Goal: Information Seeking & Learning: Understand process/instructions

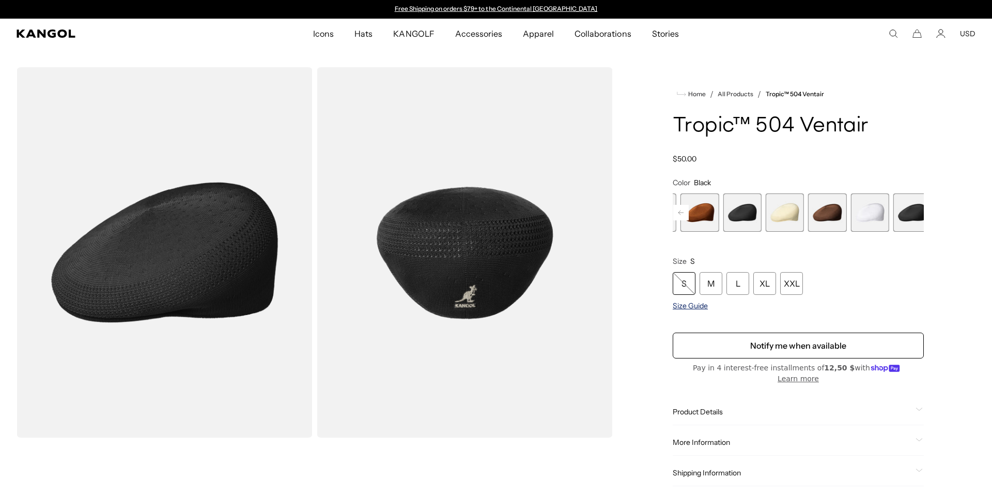
click at [698, 309] on span "Size Guide" at bounding box center [690, 305] width 35 height 9
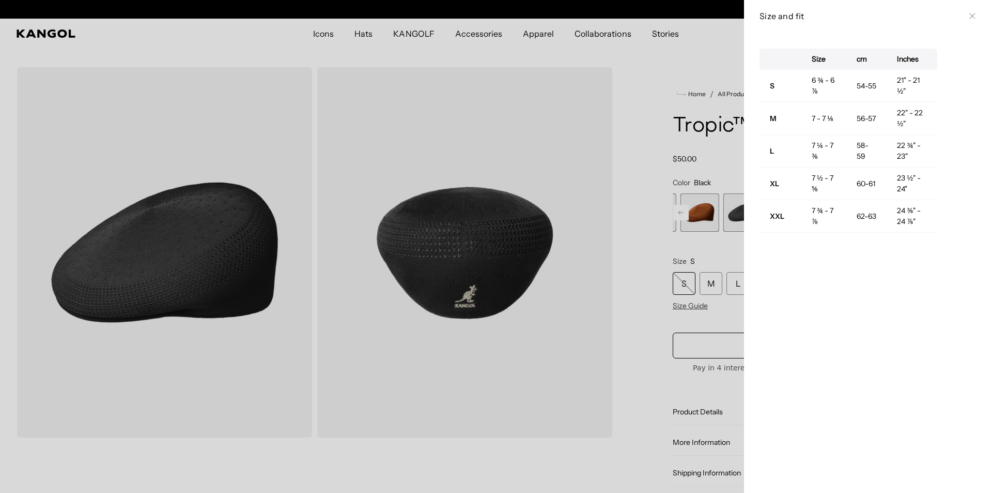
scroll to position [0, 213]
drag, startPoint x: 852, startPoint y: 84, endPoint x: 869, endPoint y: 98, distance: 22.0
click at [869, 96] on td "54-55" at bounding box center [867, 86] width 41 height 33
drag, startPoint x: 850, startPoint y: 88, endPoint x: 877, endPoint y: 137, distance: 55.7
click at [877, 137] on tbody "S 6 ¾ - 6 ⅞ 54-55 21" - 21 ½" M 7 - 7 ⅛ 56-57 22" - 22 ½" L 7 ¼ - 7 ⅜ 58-59 22 …" at bounding box center [849, 151] width 178 height 163
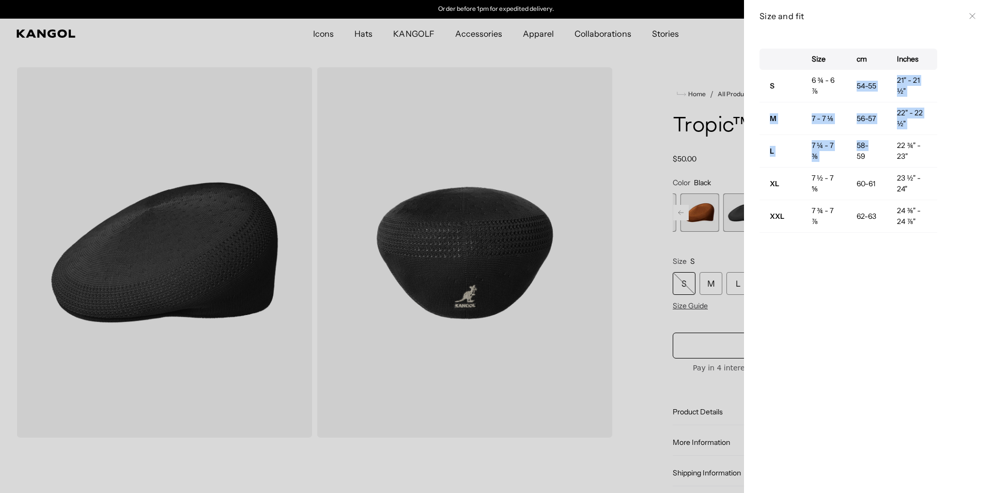
click at [861, 83] on td "54-55" at bounding box center [867, 86] width 41 height 33
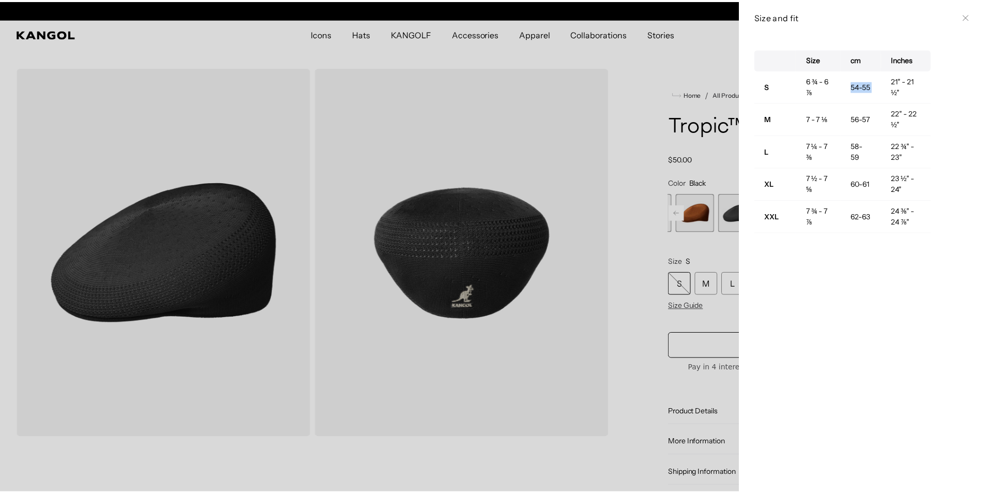
scroll to position [0, 0]
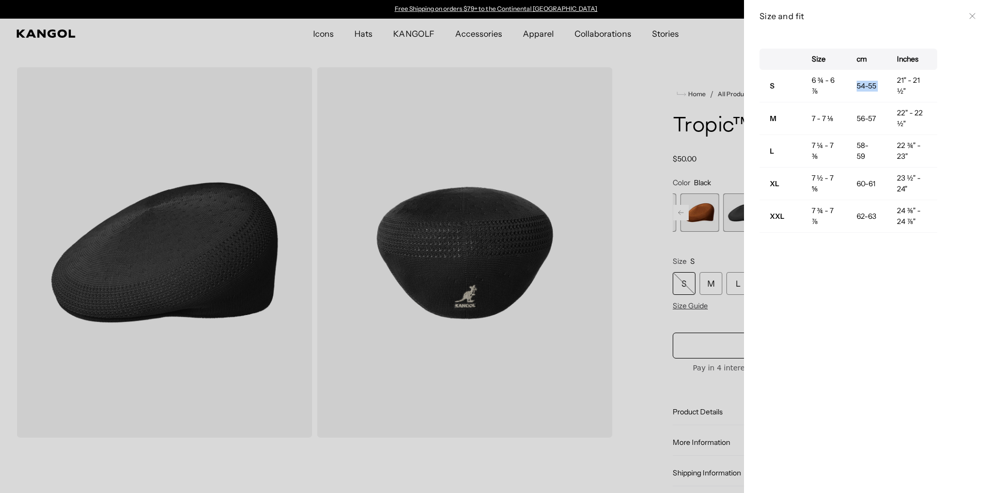
click at [852, 100] on td "54-55" at bounding box center [867, 86] width 41 height 33
drag, startPoint x: 854, startPoint y: 80, endPoint x: 887, endPoint y: 119, distance: 51.0
click at [887, 107] on tbody "S 6 ¾ - 6 ⅞ 54-55 21" - 21 ½" M 7 - 7 ⅛ 56-57 22" - 22 ½" L 7 ¼ - 7 ⅜ 58-59 22 …" at bounding box center [849, 151] width 178 height 163
click at [875, 134] on td "56-57" at bounding box center [867, 118] width 41 height 33
click at [687, 145] on div at bounding box center [496, 246] width 992 height 493
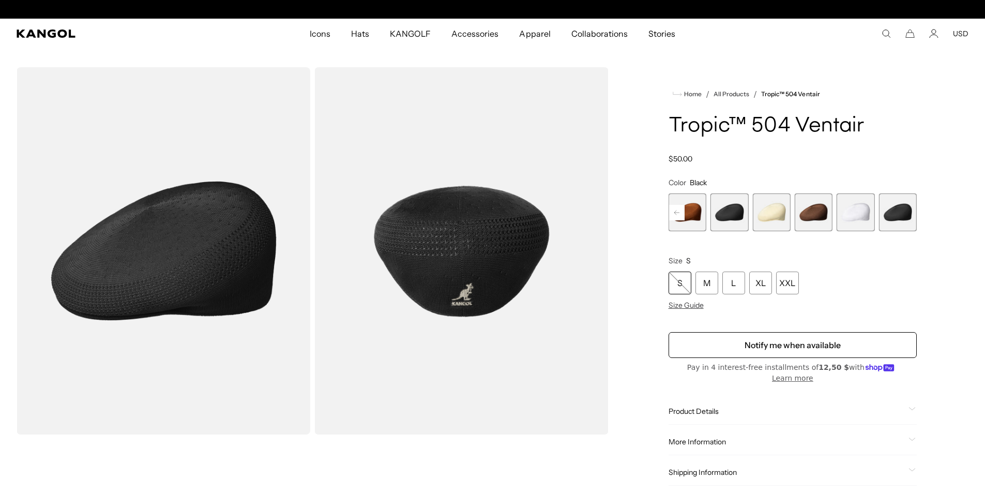
scroll to position [0, 213]
